Goal: Check status: Check status

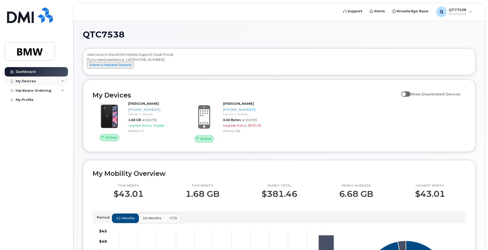
click at [30, 82] on div "My Devices" at bounding box center [26, 81] width 20 height 4
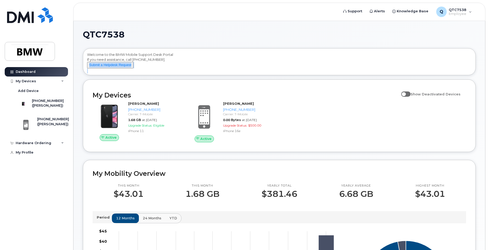
drag, startPoint x: 76, startPoint y: 72, endPoint x: 76, endPoint y: 102, distance: 30.6
click at [76, 102] on div "QTC7538 Welcome to the BMW Mobile Support Desk Portal If you need assistance, c…" at bounding box center [280, 239] width 412 height 436
click at [409, 97] on span at bounding box center [405, 93] width 9 height 5
click at [406, 93] on input "Show Deactivated Devices" at bounding box center [403, 91] width 4 height 4
click at [410, 97] on span at bounding box center [405, 93] width 9 height 5
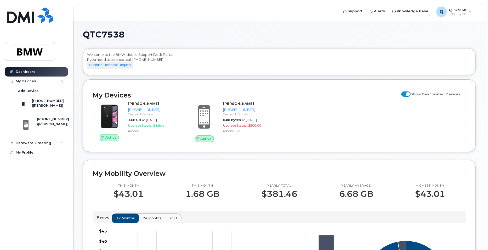
click at [406, 93] on input "Show Deactivated Devices" at bounding box center [403, 91] width 4 height 4
checkbox input "false"
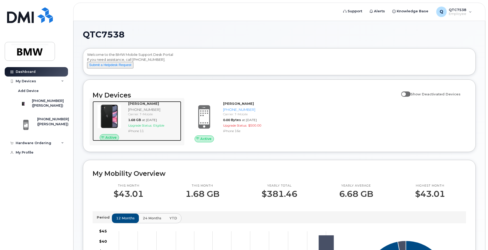
click at [144, 122] on span "at [DATE]" at bounding box center [149, 120] width 15 height 4
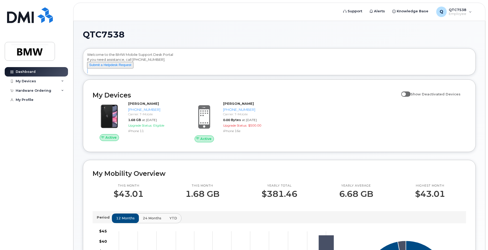
drag, startPoint x: 76, startPoint y: 80, endPoint x: 77, endPoint y: 86, distance: 6.0
click at [77, 86] on div "QTC7538 Welcome to the BMW Mobile Support Desk Portal If you need assistance, c…" at bounding box center [280, 239] width 412 height 436
drag, startPoint x: 78, startPoint y: 82, endPoint x: 230, endPoint y: 46, distance: 156.0
click at [230, 46] on div "QTC7538 Welcome to the BMW Mobile Support Desk Portal If you need assistance, c…" at bounding box center [279, 234] width 393 height 409
